Goal: Task Accomplishment & Management: Use online tool/utility

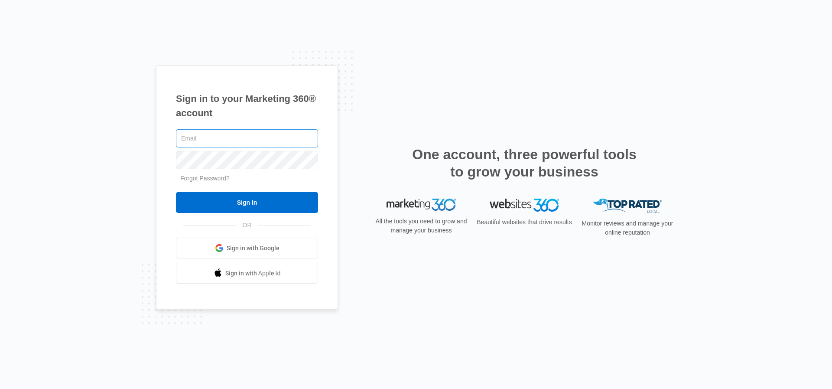
drag, startPoint x: 184, startPoint y: 142, endPoint x: 195, endPoint y: 149, distance: 13.2
click at [185, 143] on input "text" at bounding box center [247, 138] width 142 height 18
click at [187, 140] on input "text" at bounding box center [247, 138] width 142 height 18
type input "[EMAIL_ADDRESS][DOMAIN_NAME]"
click at [176, 192] on input "Sign In" at bounding box center [247, 202] width 142 height 21
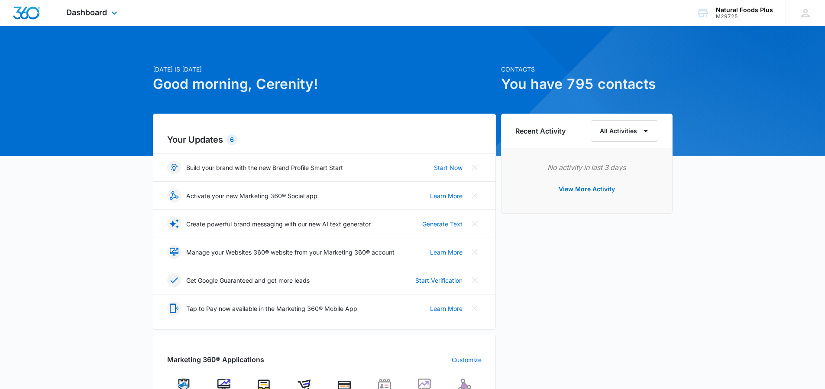
click at [117, 8] on div "Dashboard Apps Reputation Websites Forms CRM Email Social Shop Payments POS Con…" at bounding box center [92, 13] width 79 height 26
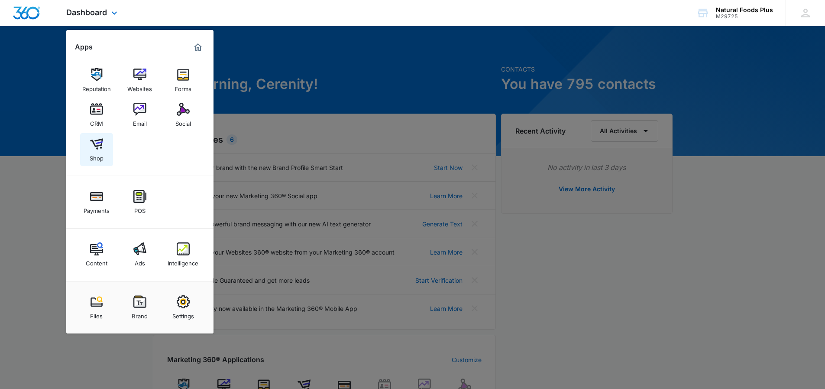
click at [95, 146] on img at bounding box center [96, 143] width 13 height 13
